Goal: Obtain resource: Obtain resource

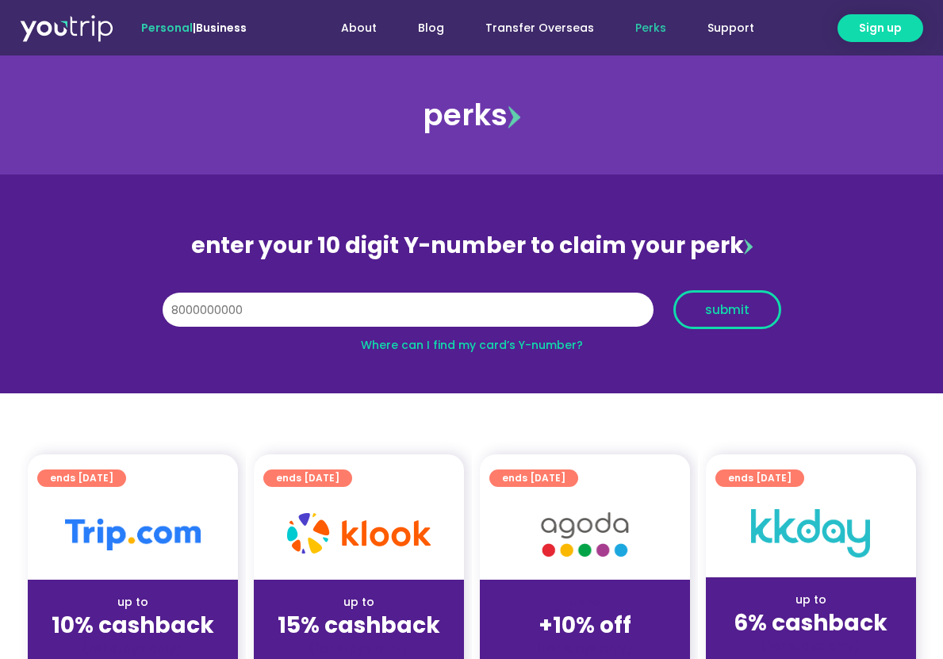
type input "8000000000"
click at [708, 316] on span "submit" at bounding box center [727, 310] width 44 height 12
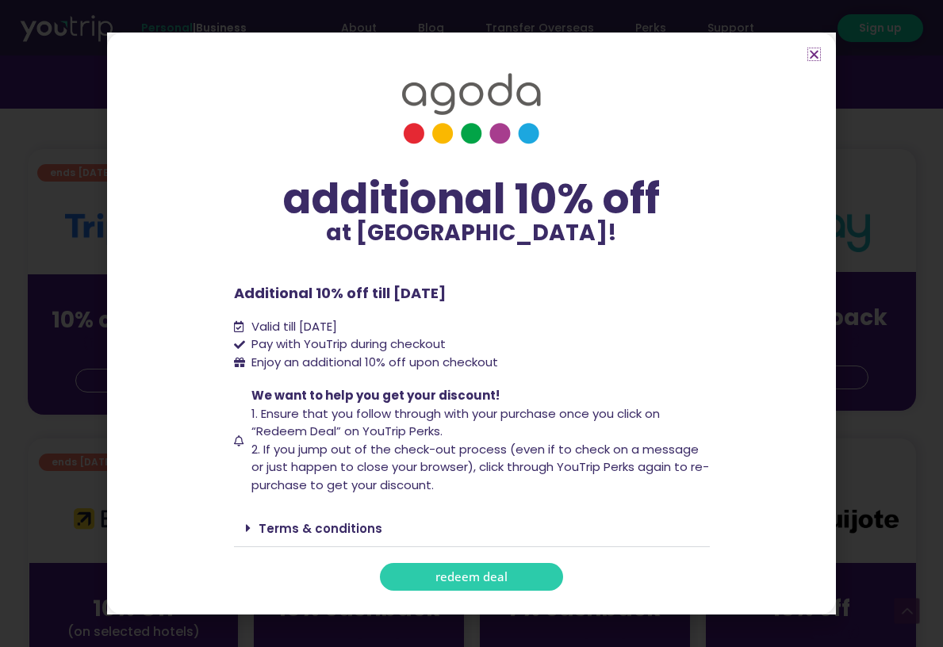
scroll to position [397, 0]
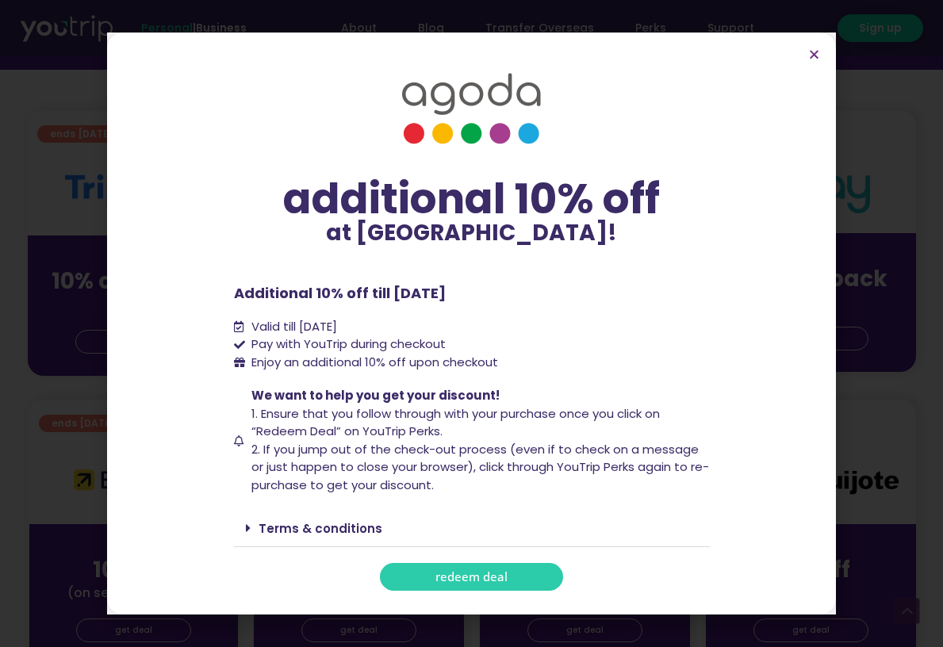
click at [252, 525] on span at bounding box center [252, 528] width 13 height 13
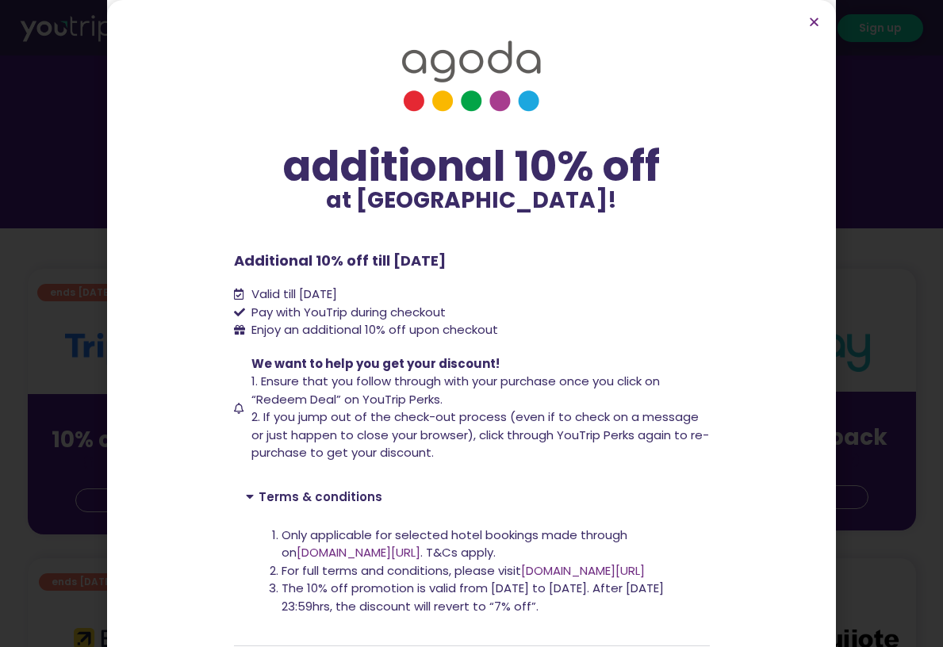
scroll to position [55, 0]
